Goal: Task Accomplishment & Management: Manage account settings

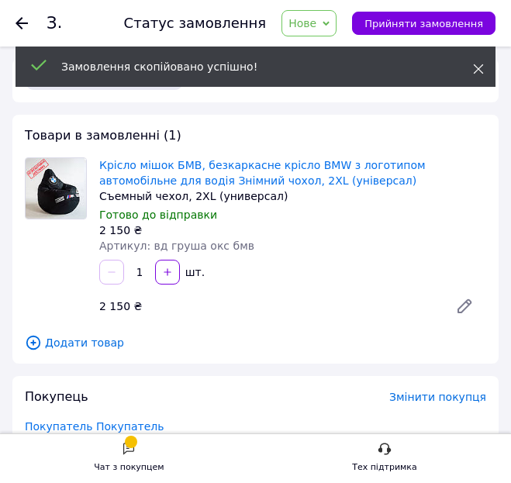
click at [479, 64] on icon at bounding box center [478, 69] width 11 height 11
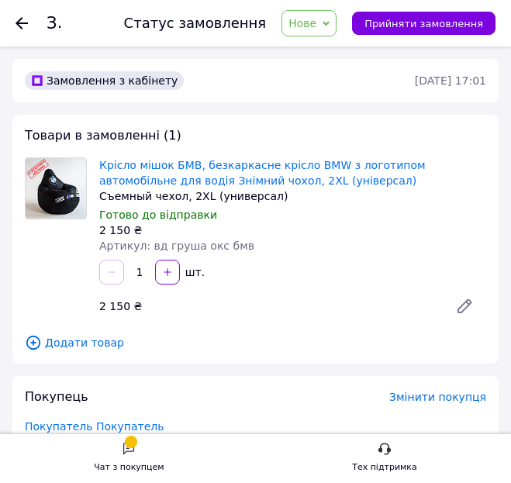
click at [316, 19] on span "Нове" at bounding box center [302, 23] width 28 height 12
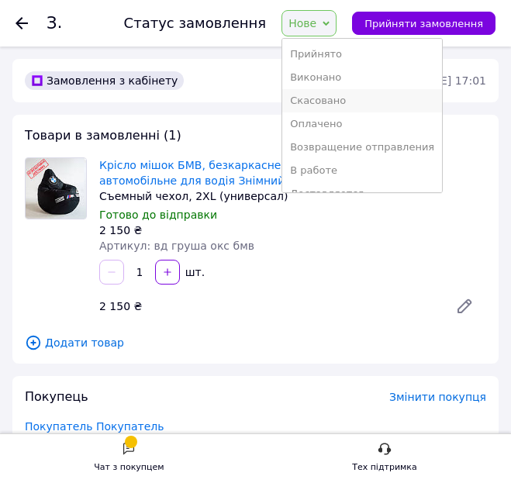
scroll to position [154, 0]
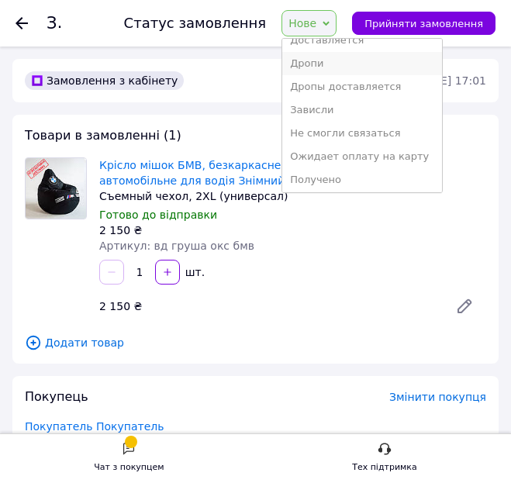
click at [336, 64] on li "Дропи" at bounding box center [362, 63] width 160 height 23
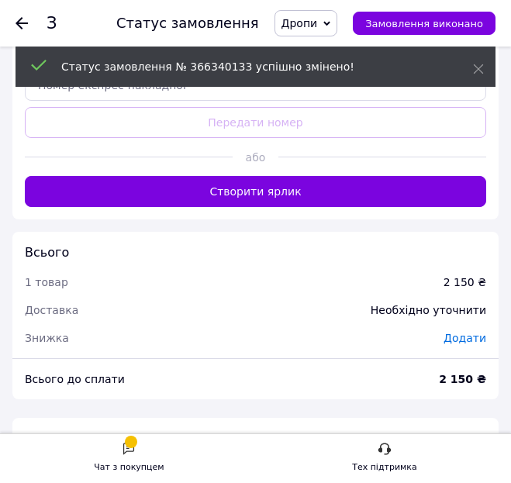
scroll to position [1551, 0]
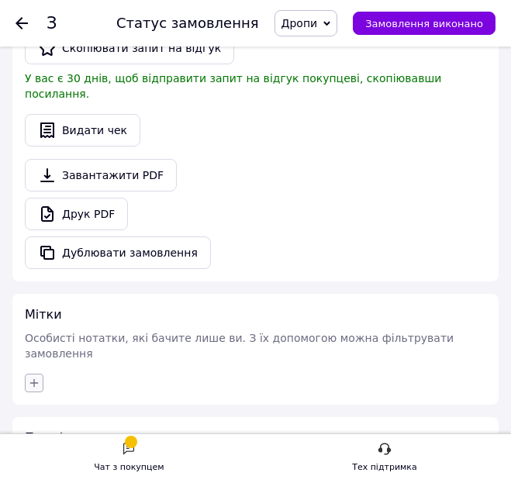
click at [26, 374] on button "button" at bounding box center [34, 383] width 19 height 19
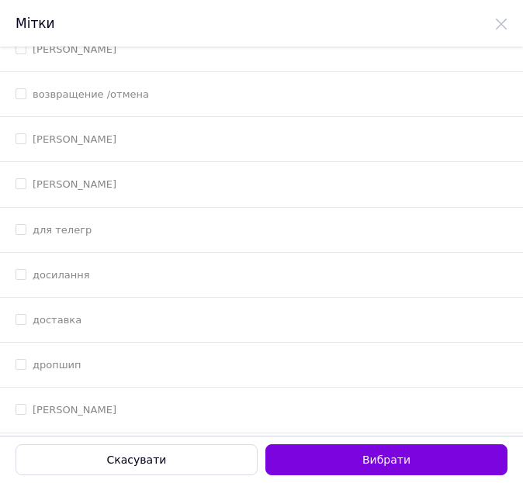
scroll to position [775, 0]
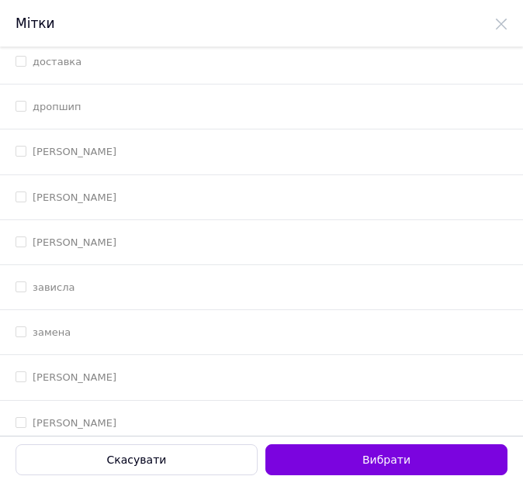
click at [103, 98] on li "дропшип" at bounding box center [261, 107] width 523 height 45
checkbox input "true"
click at [121, 265] on li "зависла" at bounding box center [261, 287] width 523 height 45
click at [195, 295] on li "зависла" at bounding box center [261, 287] width 523 height 45
checkbox input "false"
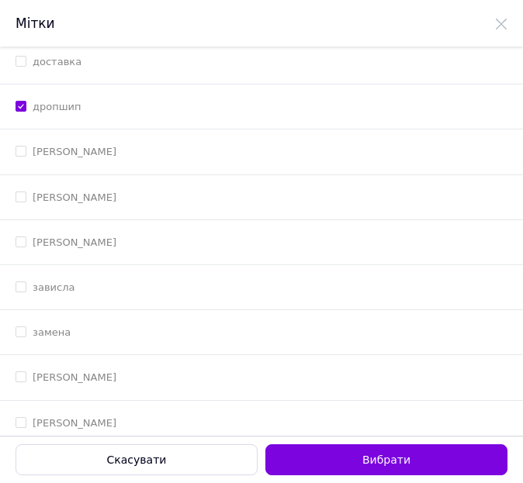
click at [174, 253] on li "[PERSON_NAME]" at bounding box center [261, 242] width 523 height 45
checkbox input "true"
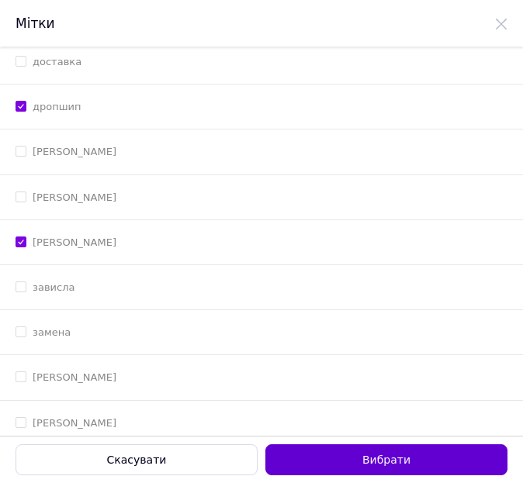
click at [433, 468] on button "Вибрати" at bounding box center [386, 459] width 242 height 31
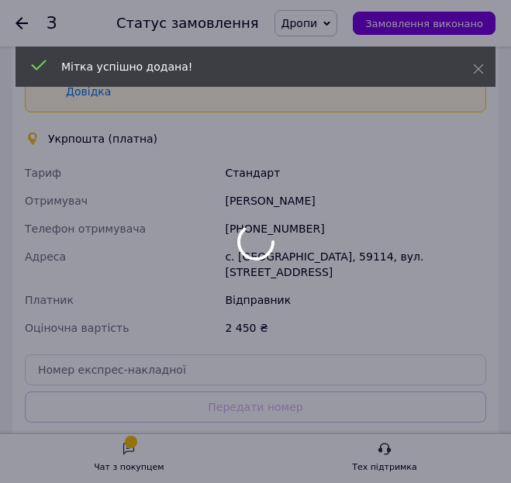
scroll to position [0, 0]
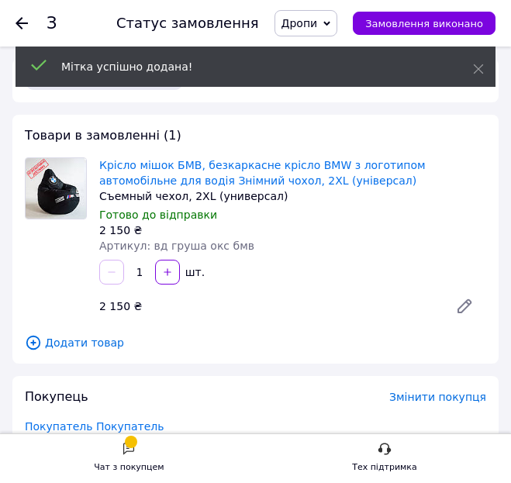
click at [45, 346] on span "Додати товар" at bounding box center [255, 342] width 461 height 17
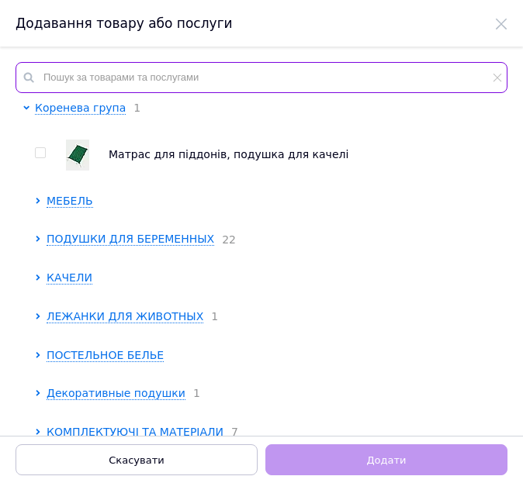
click at [369, 81] on input "text" at bounding box center [262, 77] width 492 height 31
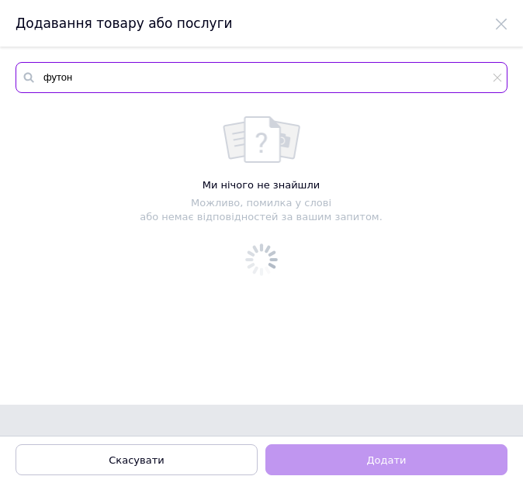
type input "футон"
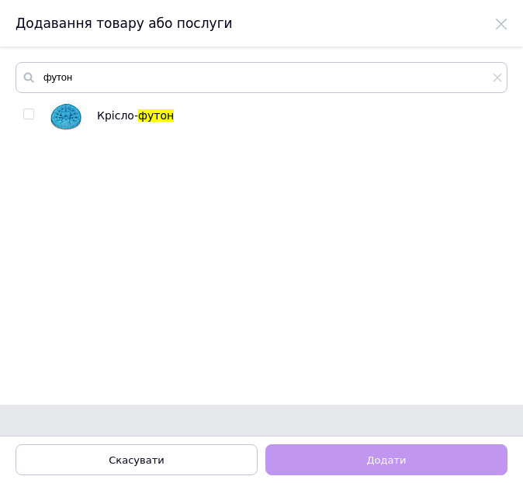
click at [30, 114] on input "checkbox" at bounding box center [28, 114] width 10 height 10
checkbox input "true"
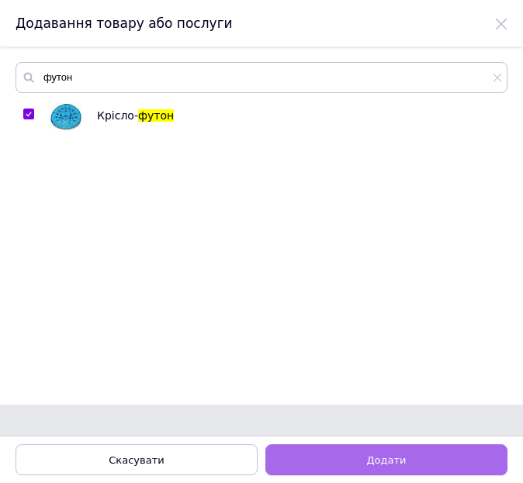
click at [341, 455] on button "Додати" at bounding box center [386, 459] width 242 height 31
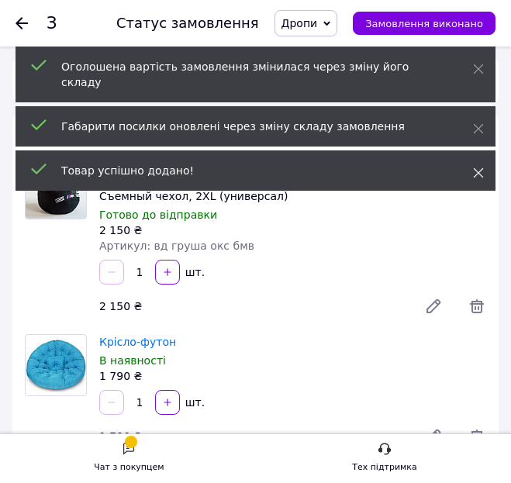
click at [478, 167] on icon at bounding box center [478, 172] width 11 height 11
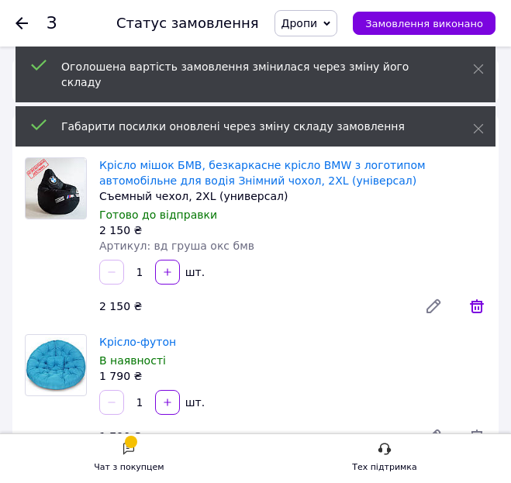
click at [478, 304] on icon at bounding box center [477, 306] width 14 height 14
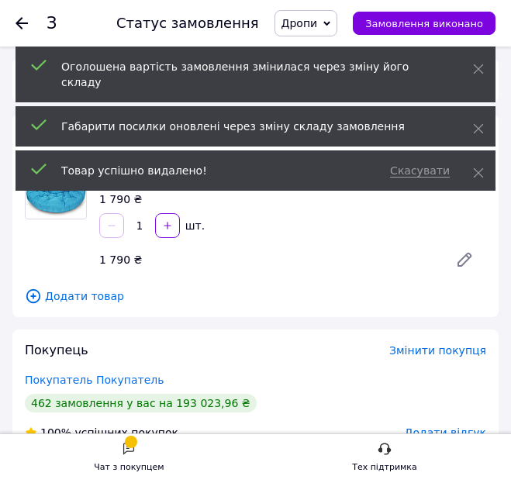
scroll to position [258, 0]
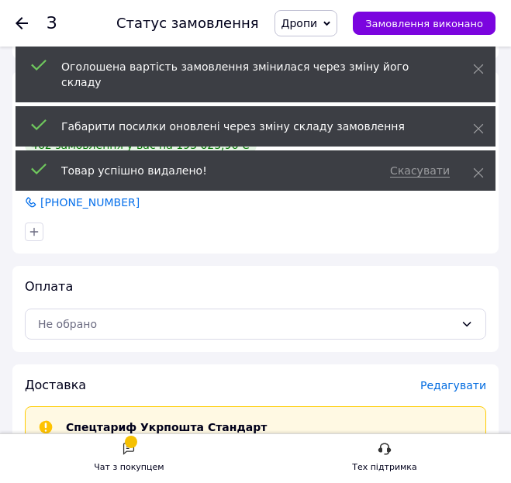
click at [434, 381] on span "Редагувати" at bounding box center [453, 385] width 66 height 12
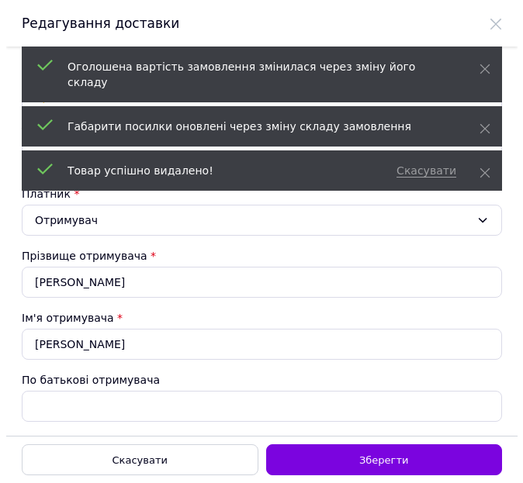
scroll to position [0, 0]
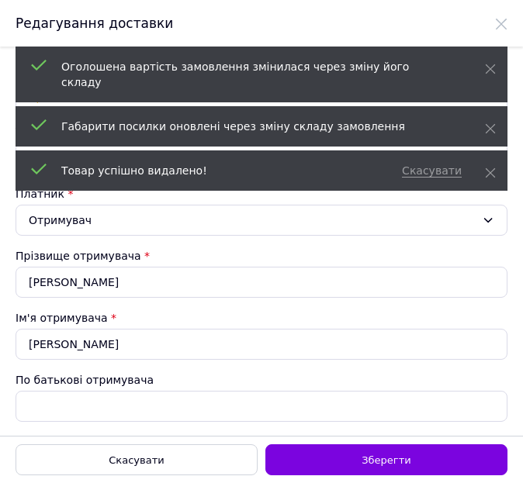
type input "1790"
checkbox input "true"
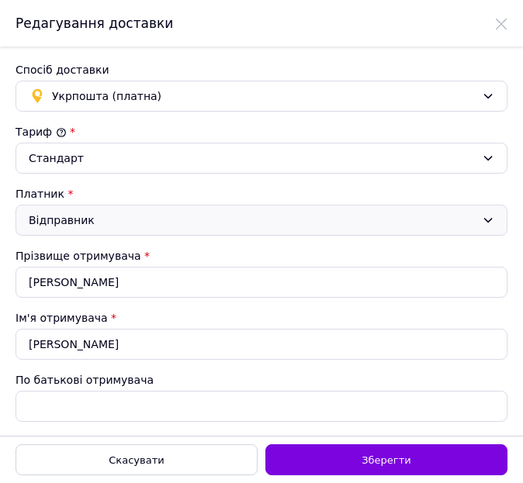
click at [363, 209] on div "Відправник" at bounding box center [262, 220] width 492 height 31
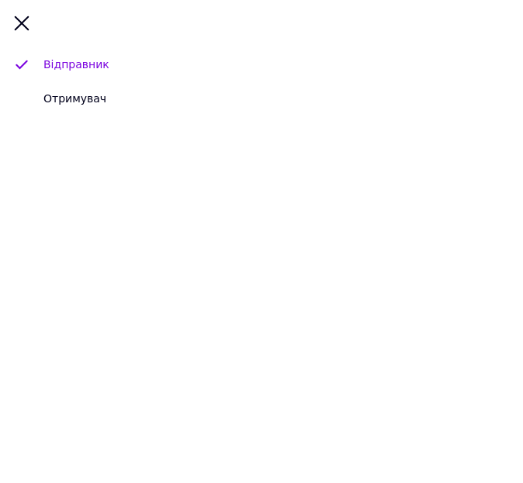
click at [104, 98] on li "Отримувач" at bounding box center [261, 98] width 523 height 34
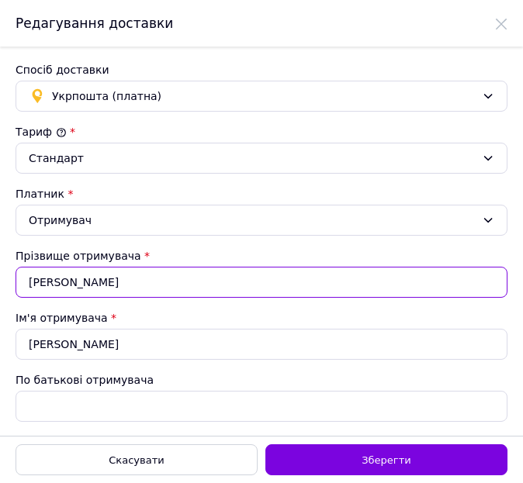
click at [175, 280] on input "[PERSON_NAME]" at bounding box center [262, 282] width 492 height 31
paste input "орисова"
type input "[PERSON_NAME]"
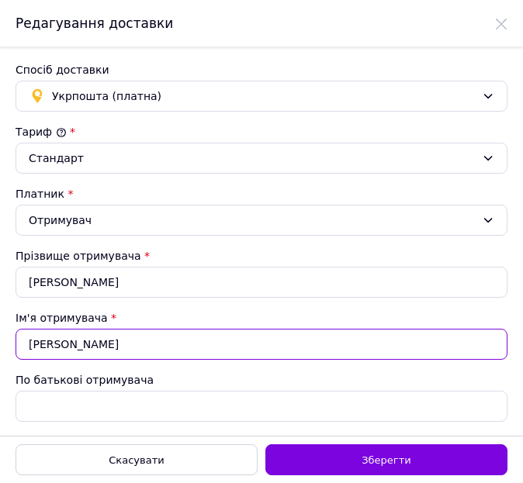
click at [410, 350] on input "[PERSON_NAME]" at bounding box center [262, 344] width 492 height 31
paste input "text"
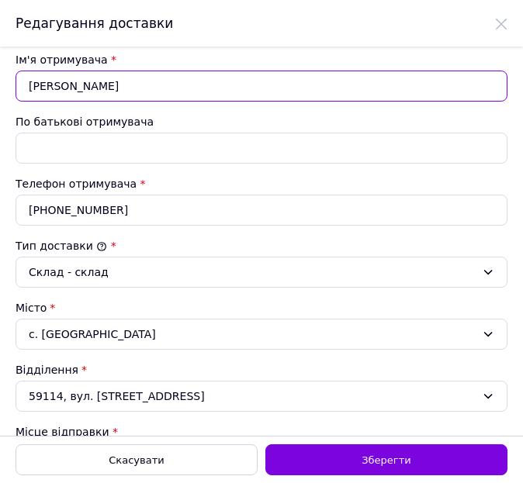
type input "[PERSON_NAME]"
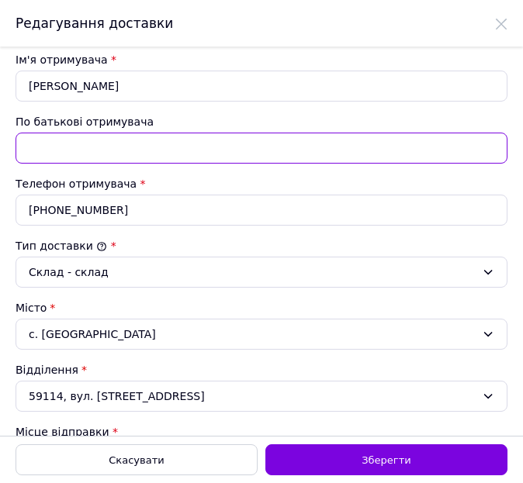
click at [314, 150] on input "По батькові отримувача" at bounding box center [262, 148] width 492 height 31
type input "Невідомо"
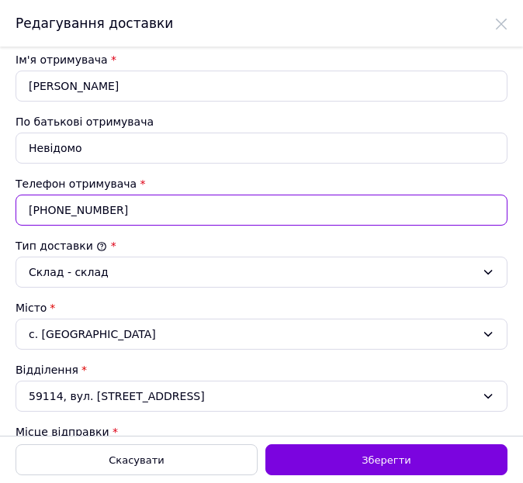
click at [162, 209] on input "[PHONE_NUMBER]" at bounding box center [262, 210] width 492 height 31
drag, startPoint x: 49, startPoint y: 211, endPoint x: 126, endPoint y: 209, distance: 77.5
click at [126, 209] on input "[PHONE_NUMBER]" at bounding box center [262, 210] width 492 height 31
click at [91, 208] on input "[PHONE_NUMBER]" at bounding box center [262, 210] width 492 height 31
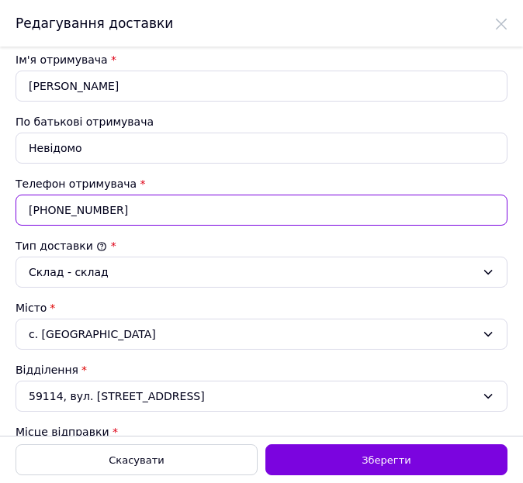
click at [91, 208] on input "[PHONE_NUMBER]" at bounding box center [262, 210] width 492 height 31
click at [53, 205] on input "[PHONE_NUMBER]" at bounding box center [262, 210] width 492 height 31
drag, startPoint x: 50, startPoint y: 205, endPoint x: 147, endPoint y: 211, distance: 97.9
click at [147, 211] on input "[PHONE_NUMBER]" at bounding box center [262, 210] width 492 height 31
paste input "668196036"
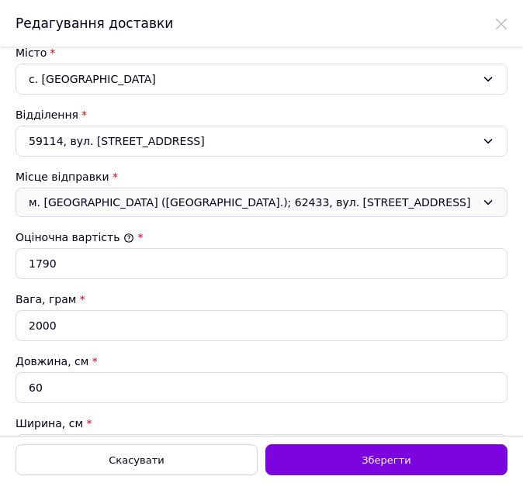
scroll to position [517, 0]
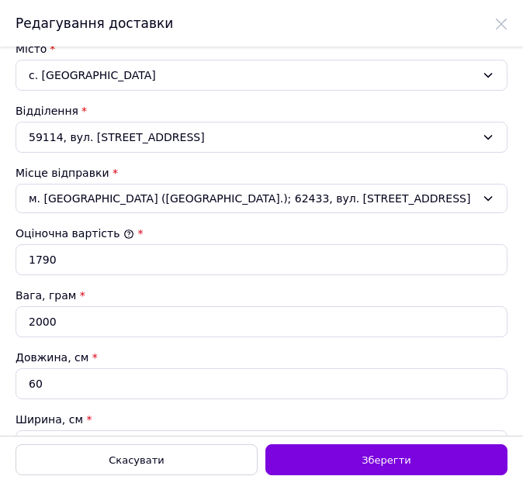
type input "[PHONE_NUMBER]"
click at [129, 71] on div "с. [GEOGRAPHIC_DATA]" at bounding box center [262, 75] width 492 height 31
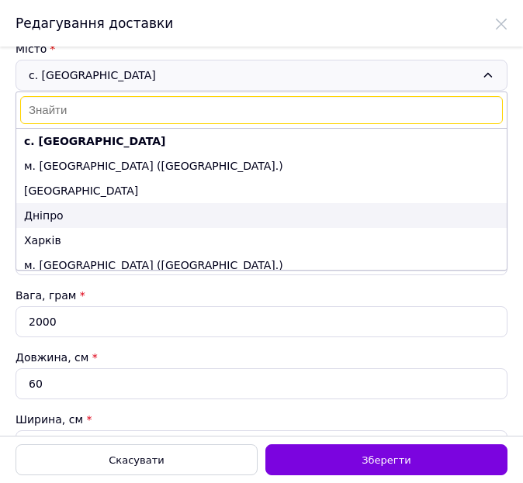
click at [78, 208] on li "Дніпро" at bounding box center [261, 215] width 490 height 25
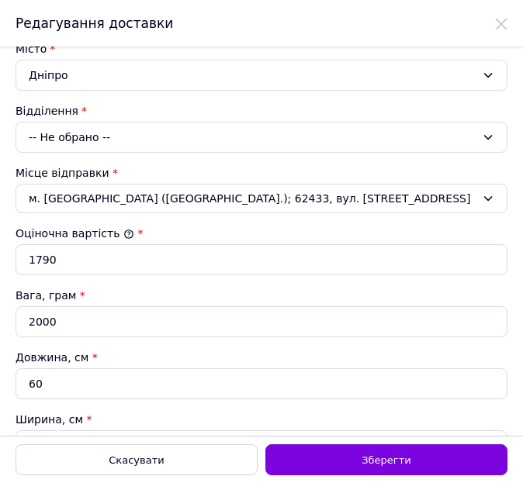
click at [117, 123] on div "-- Не обрано --" at bounding box center [262, 137] width 492 height 31
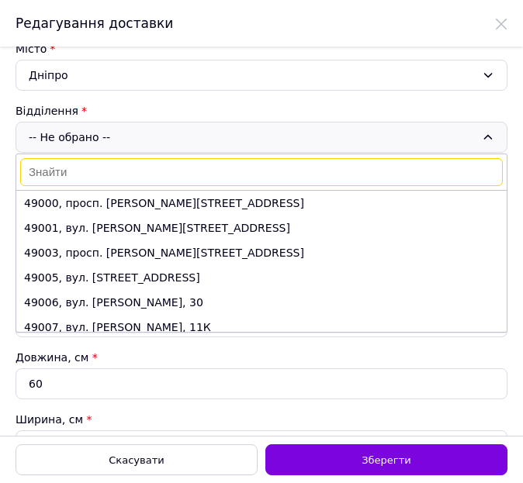
click at [105, 135] on div "-- Не обрано -- 49000, просп. [PERSON_NAME][STREET_ADDRESS]. [PERSON_NAME][STRE…" at bounding box center [262, 137] width 492 height 31
click at [95, 174] on input at bounding box center [261, 172] width 482 height 28
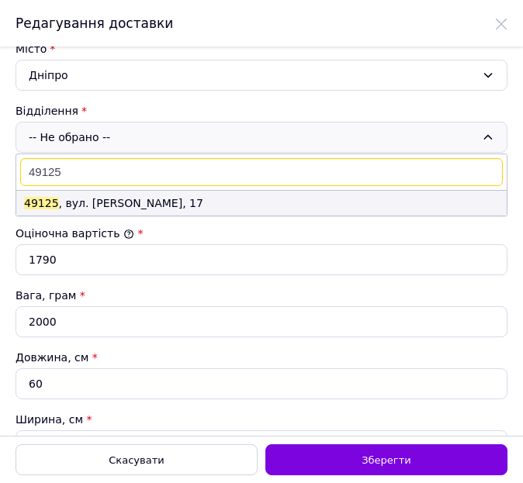
type input "49125"
click at [107, 205] on li "49125 , вул. [PERSON_NAME], 17" at bounding box center [261, 203] width 490 height 25
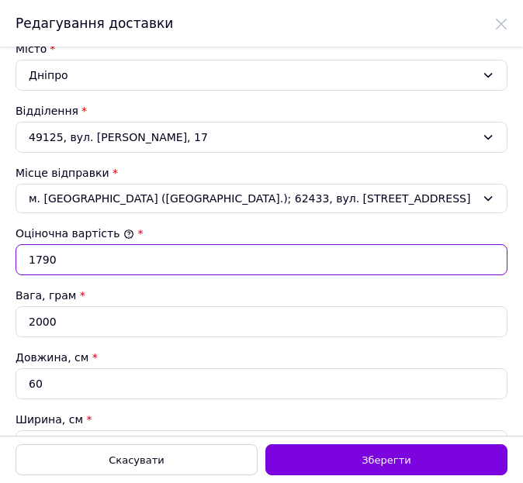
click at [150, 253] on input "1790" at bounding box center [262, 259] width 492 height 31
paste input "970"
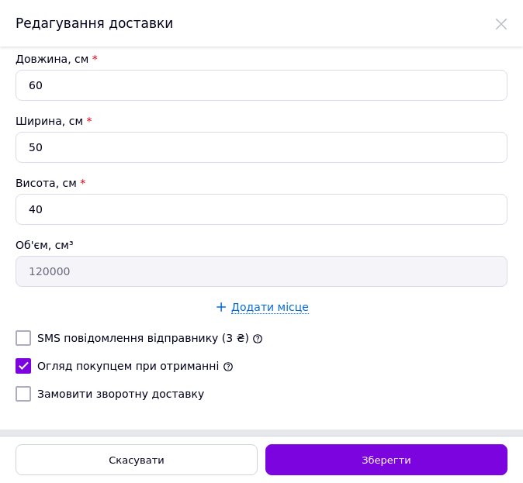
scroll to position [825, 0]
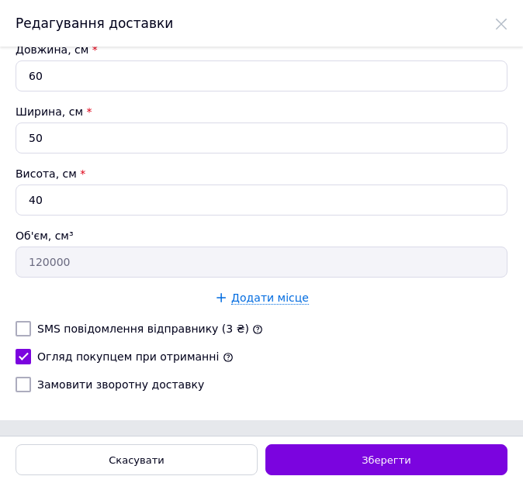
type input "1970"
click at [17, 379] on input "Замовити зворотну доставку" at bounding box center [24, 385] width 16 height 16
checkbox input "true"
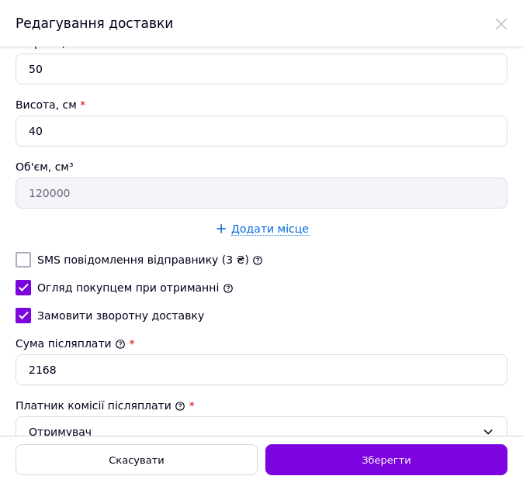
scroll to position [949, 0]
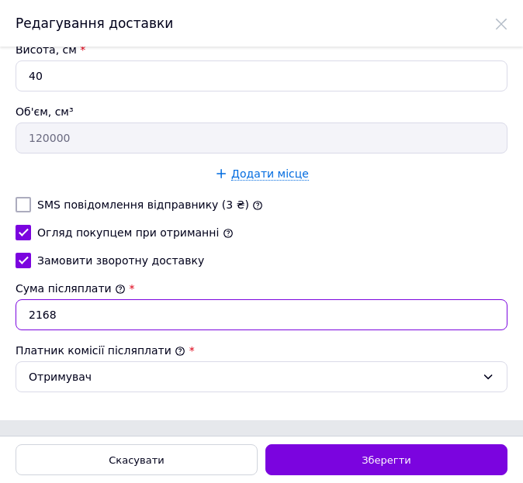
click at [96, 316] on input "2168" at bounding box center [262, 314] width 492 height 31
paste input "1970"
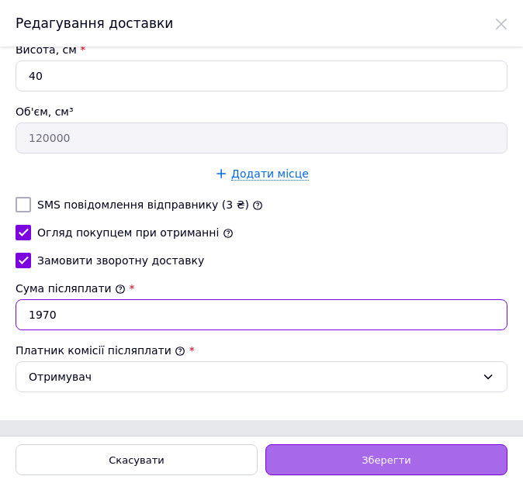
type input "1970"
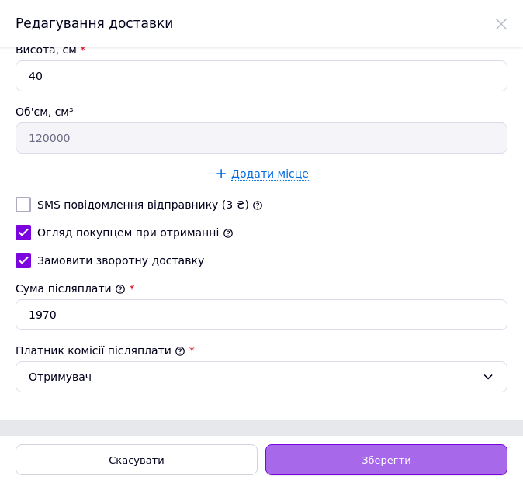
click at [358, 457] on div "Зберегти" at bounding box center [386, 459] width 242 height 31
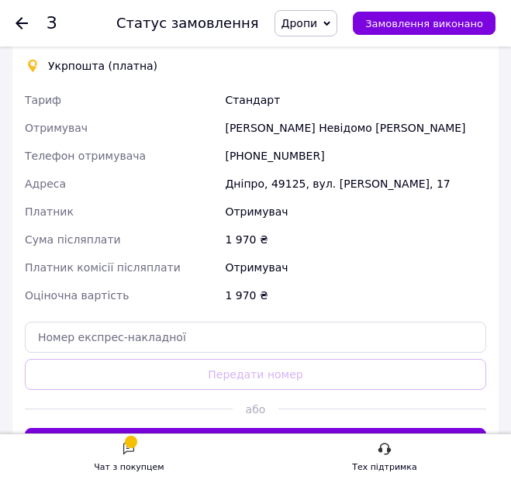
scroll to position [1033, 0]
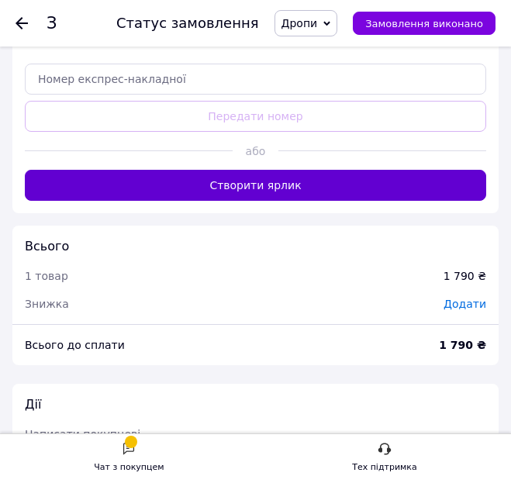
click at [373, 182] on button "Створити ярлик" at bounding box center [255, 185] width 461 height 31
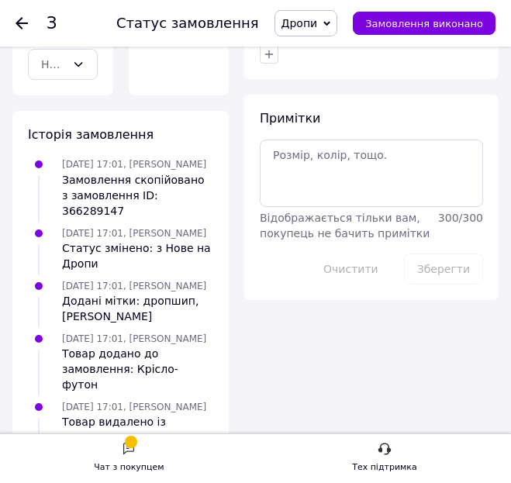
scroll to position [572, 0]
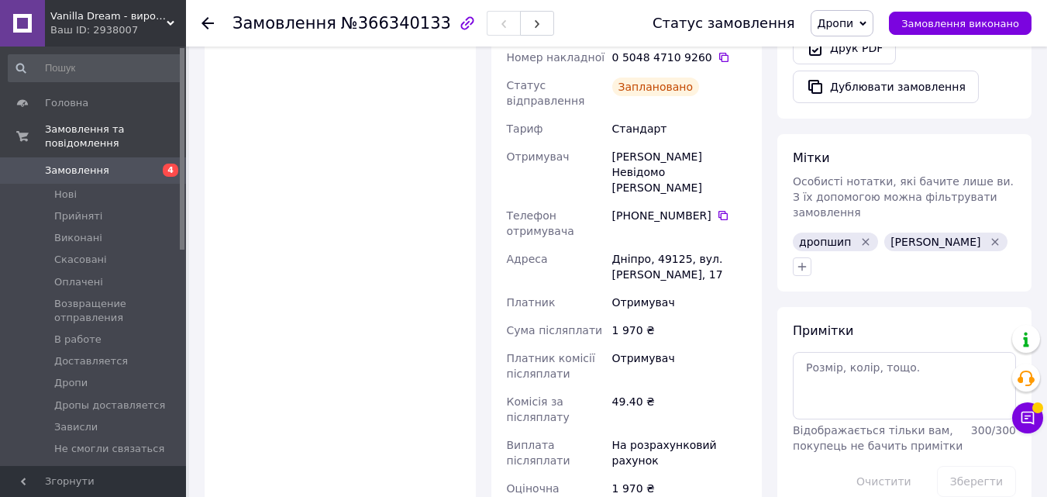
click at [370, 23] on span "№366340133" at bounding box center [396, 23] width 110 height 19
copy span "366340133"
